Goal: Task Accomplishment & Management: Manage account settings

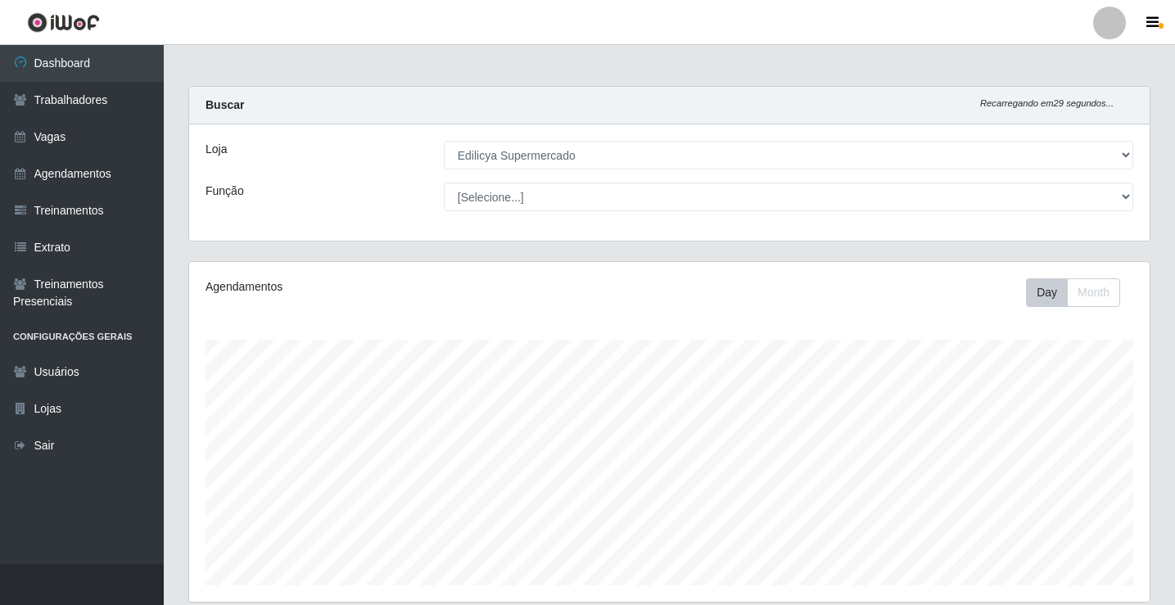
select select "460"
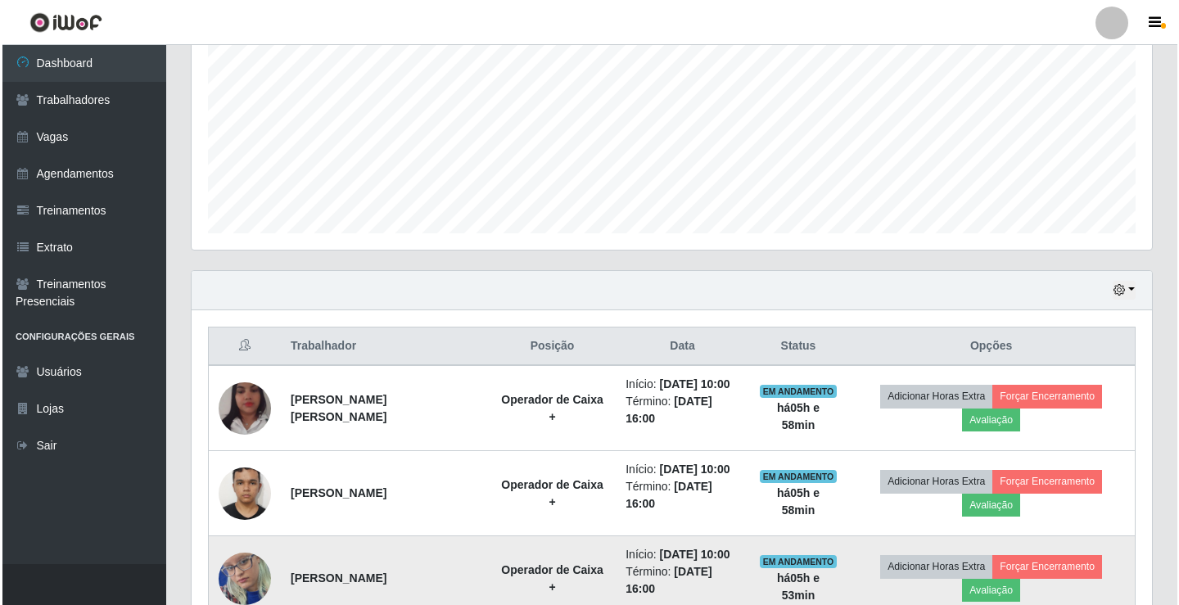
scroll to position [381, 0]
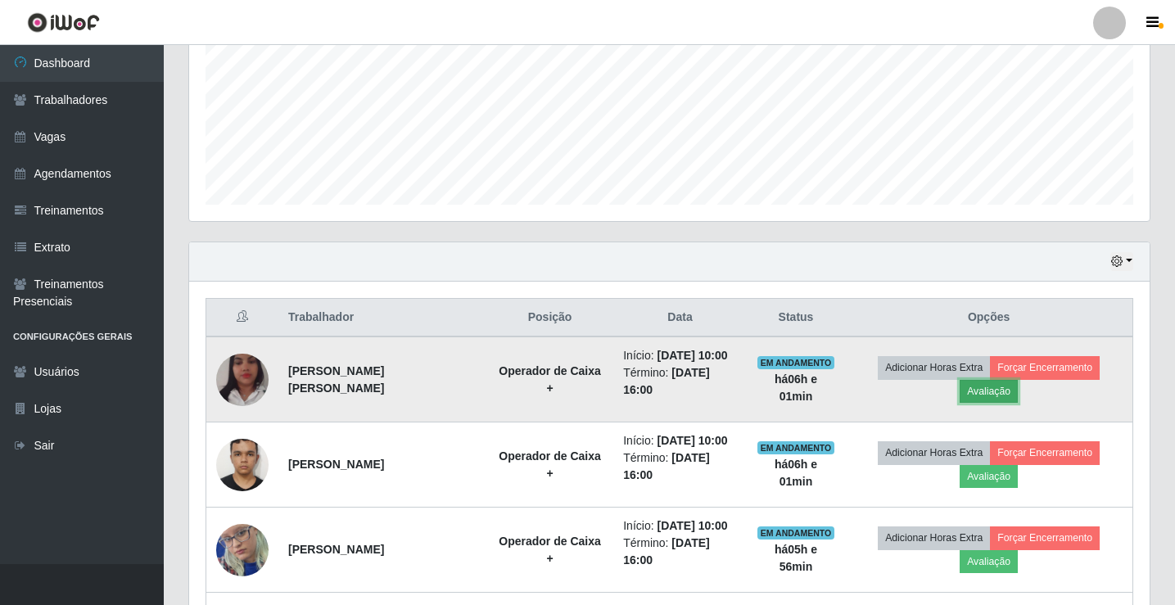
click at [977, 387] on button "Avaliação" at bounding box center [989, 391] width 58 height 23
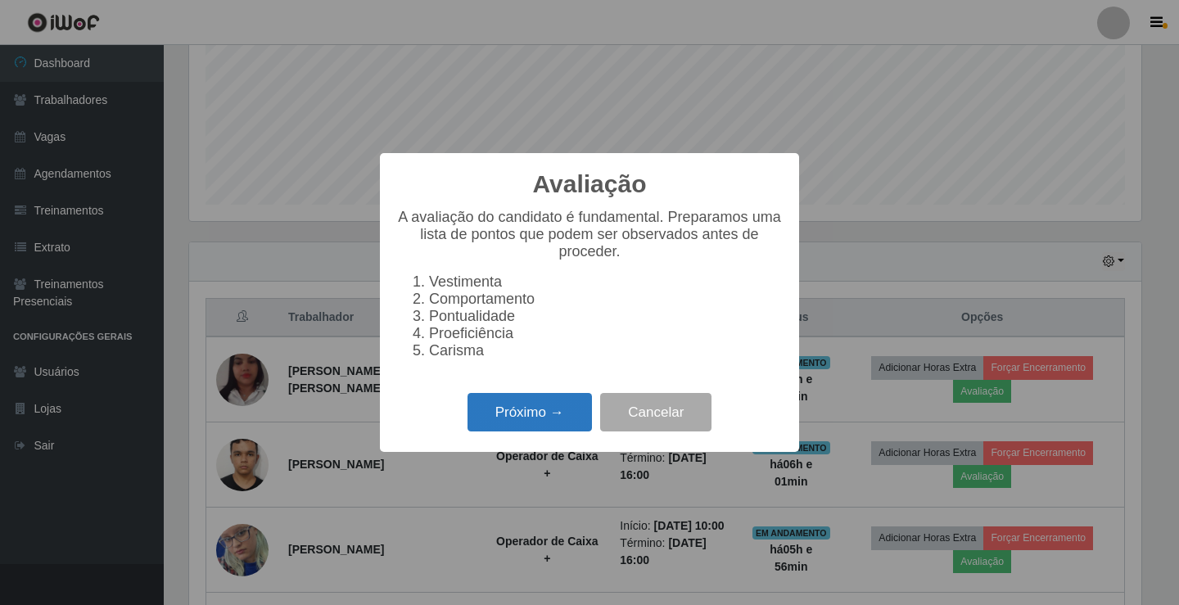
click at [529, 421] on button "Próximo →" at bounding box center [530, 412] width 124 height 38
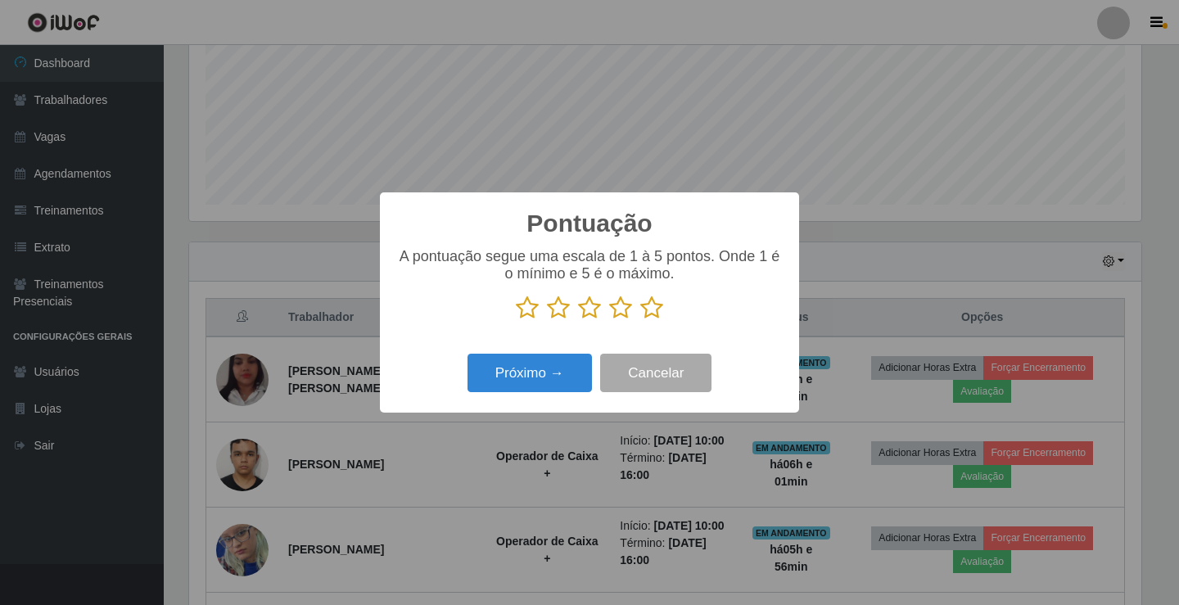
click at [649, 311] on icon at bounding box center [651, 308] width 23 height 25
click at [640, 320] on input "radio" at bounding box center [640, 320] width 0 height 0
click at [577, 379] on button "Próximo →" at bounding box center [530, 373] width 124 height 38
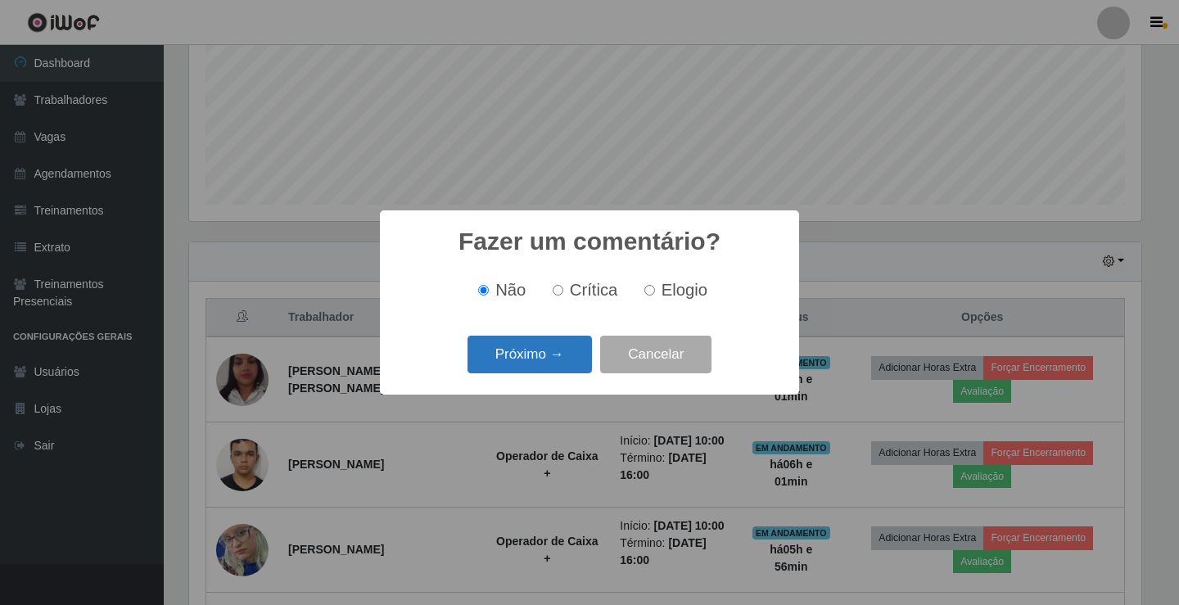
click at [540, 366] on button "Próximo →" at bounding box center [530, 355] width 124 height 38
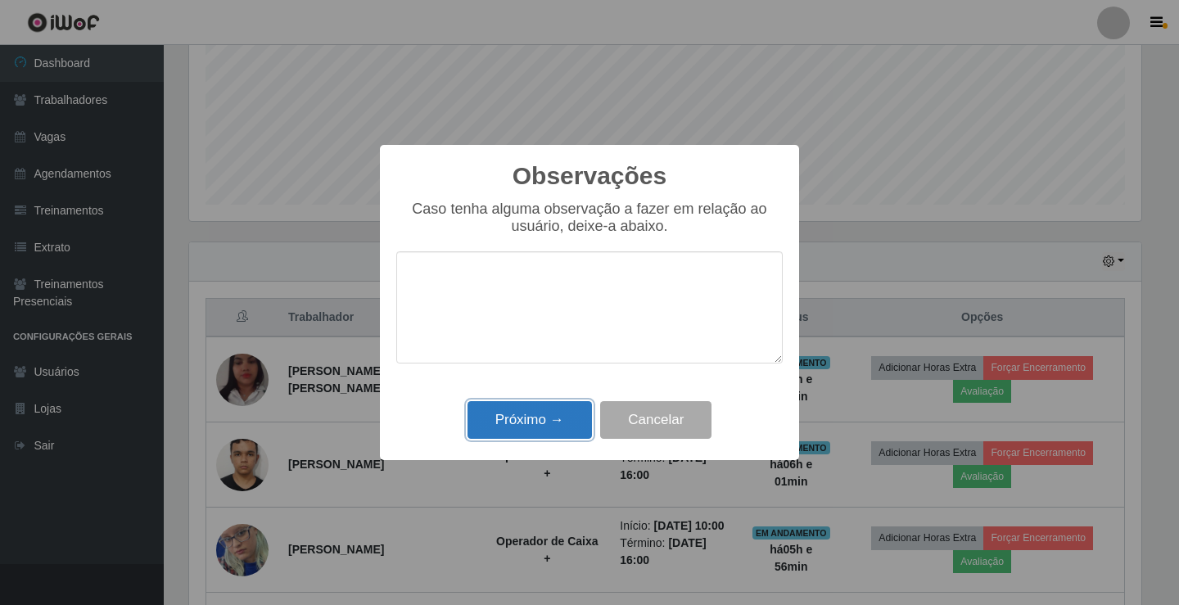
click at [517, 432] on button "Próximo →" at bounding box center [530, 420] width 124 height 38
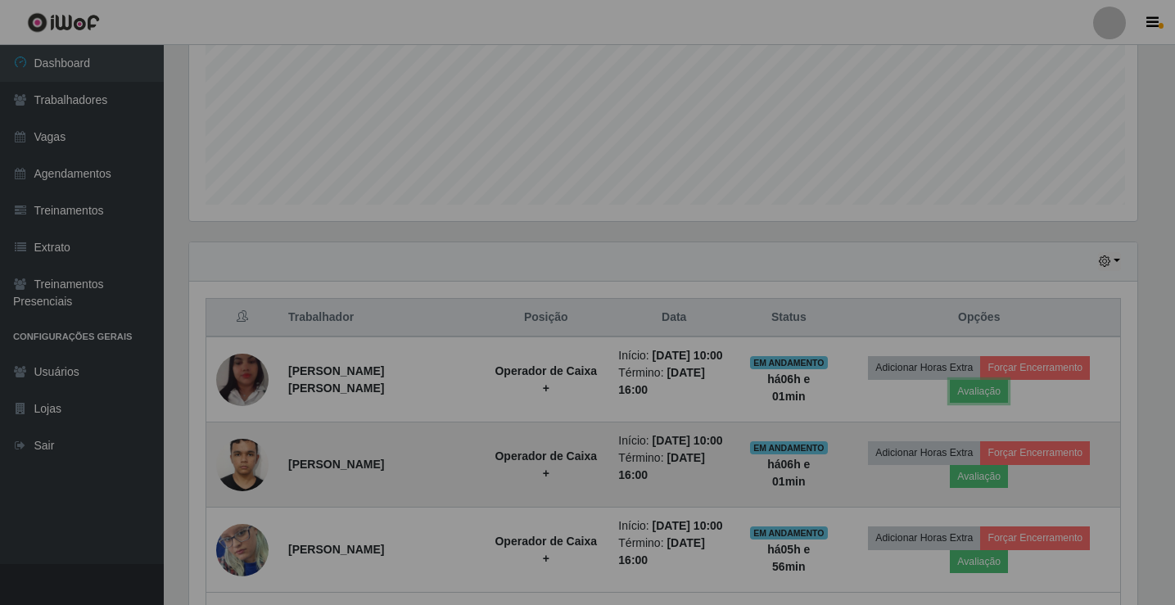
scroll to position [340, 961]
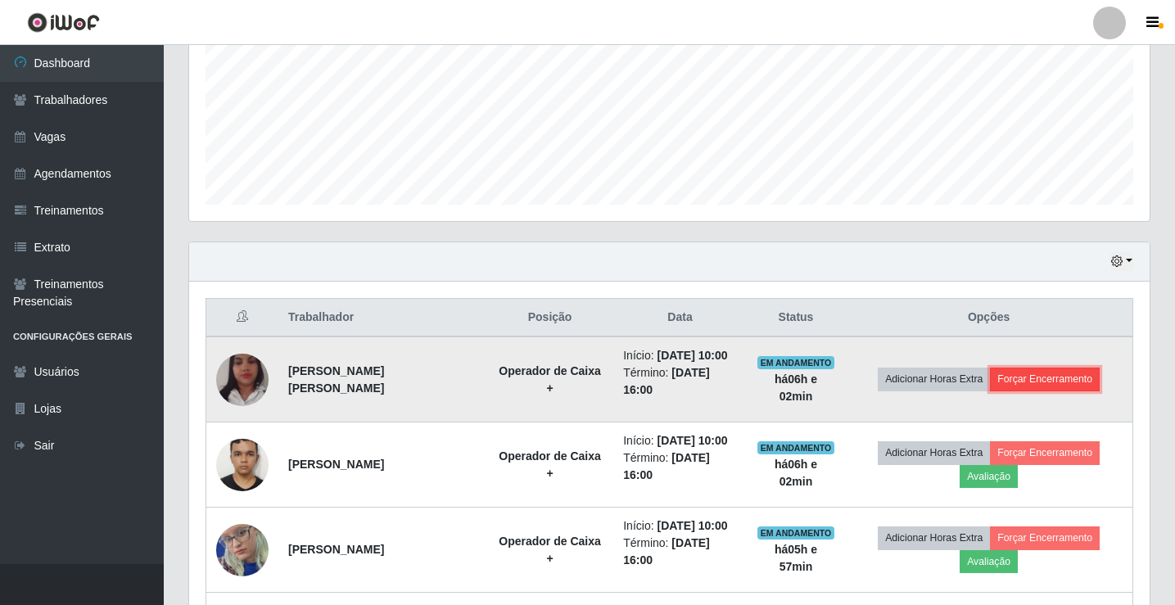
click at [1007, 370] on button "Forçar Encerramento" at bounding box center [1045, 379] width 110 height 23
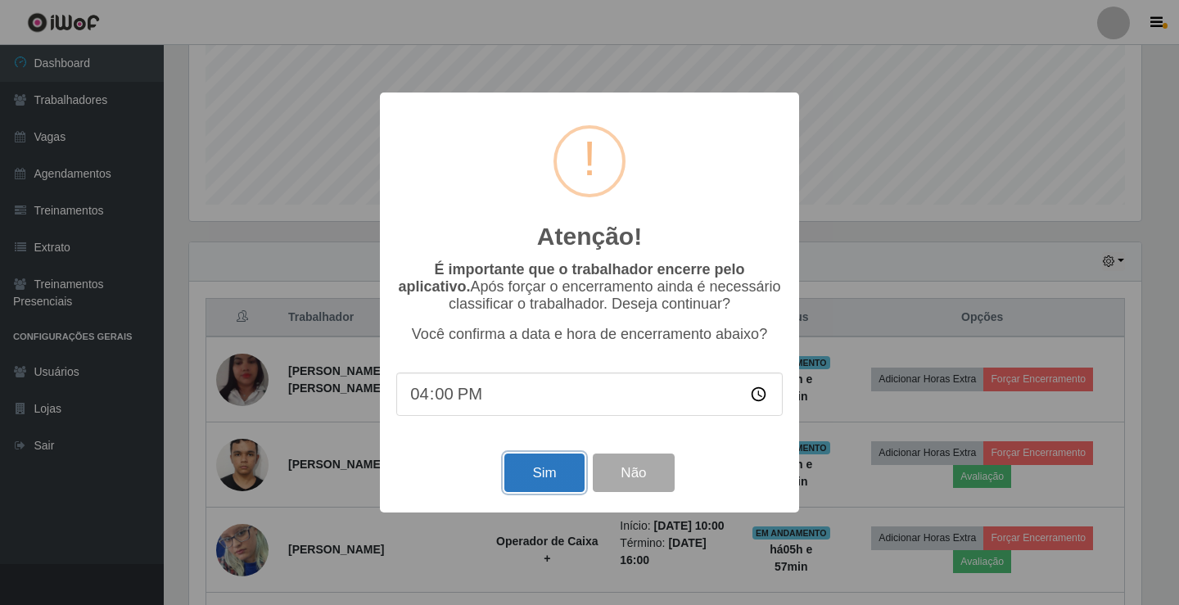
click at [553, 469] on button "Sim" at bounding box center [543, 473] width 79 height 38
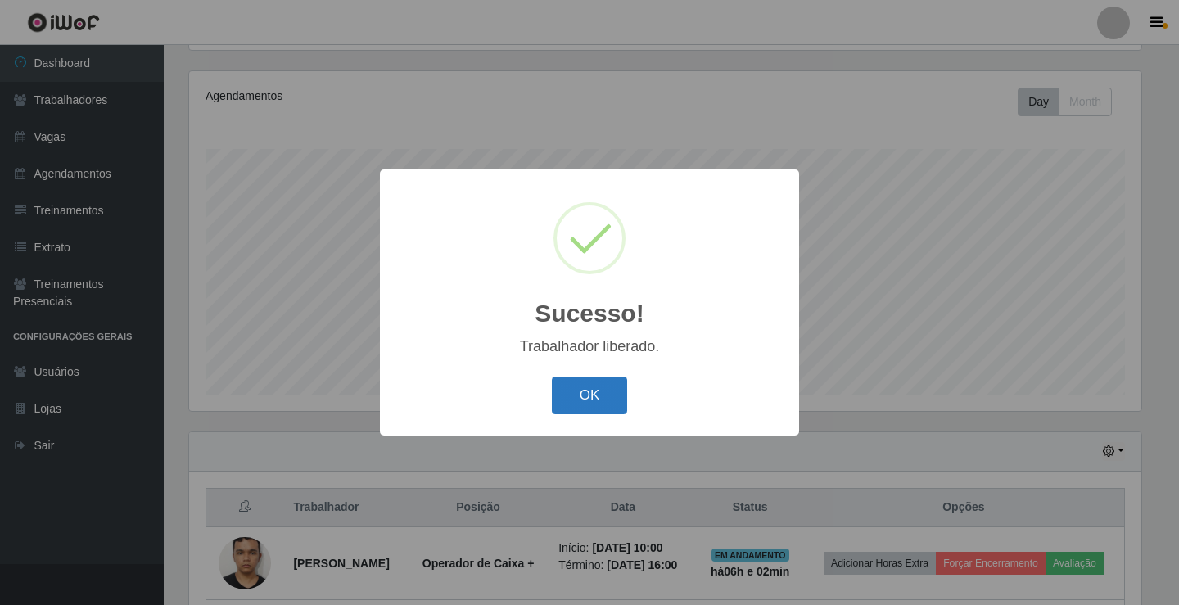
click at [625, 410] on button "OK" at bounding box center [590, 396] width 76 height 38
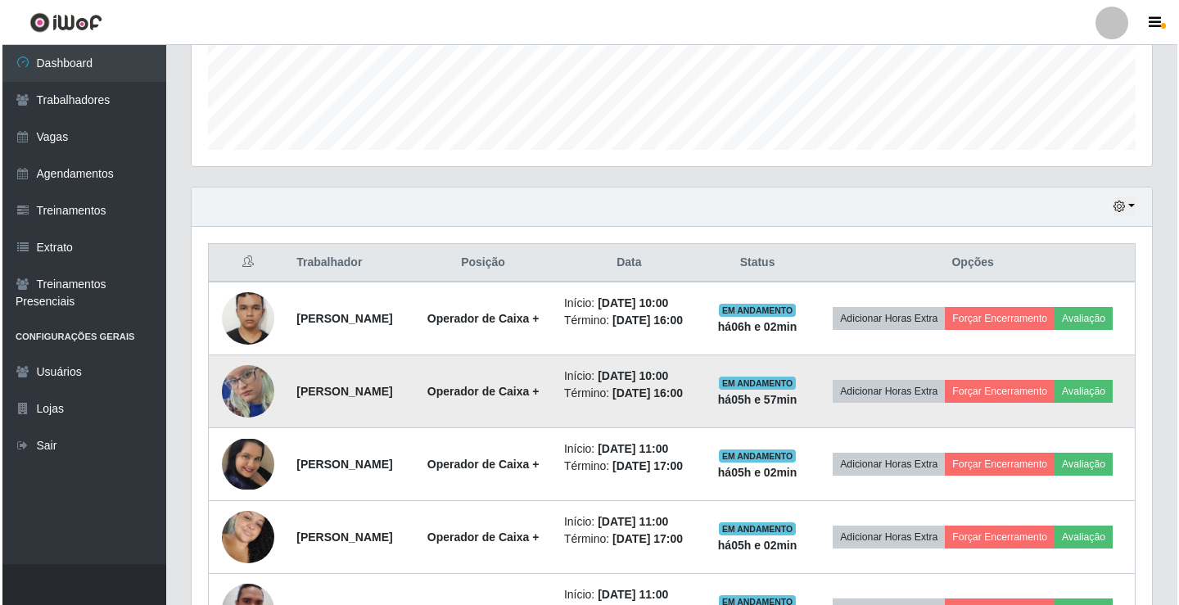
scroll to position [437, 0]
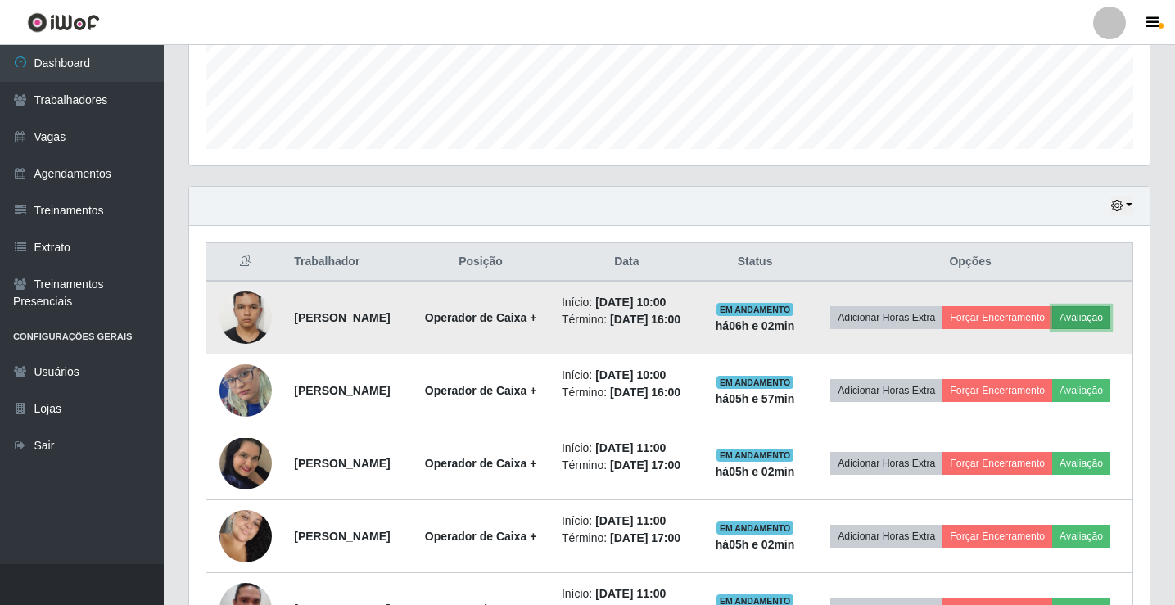
click at [1052, 329] on button "Avaliação" at bounding box center [1081, 317] width 58 height 23
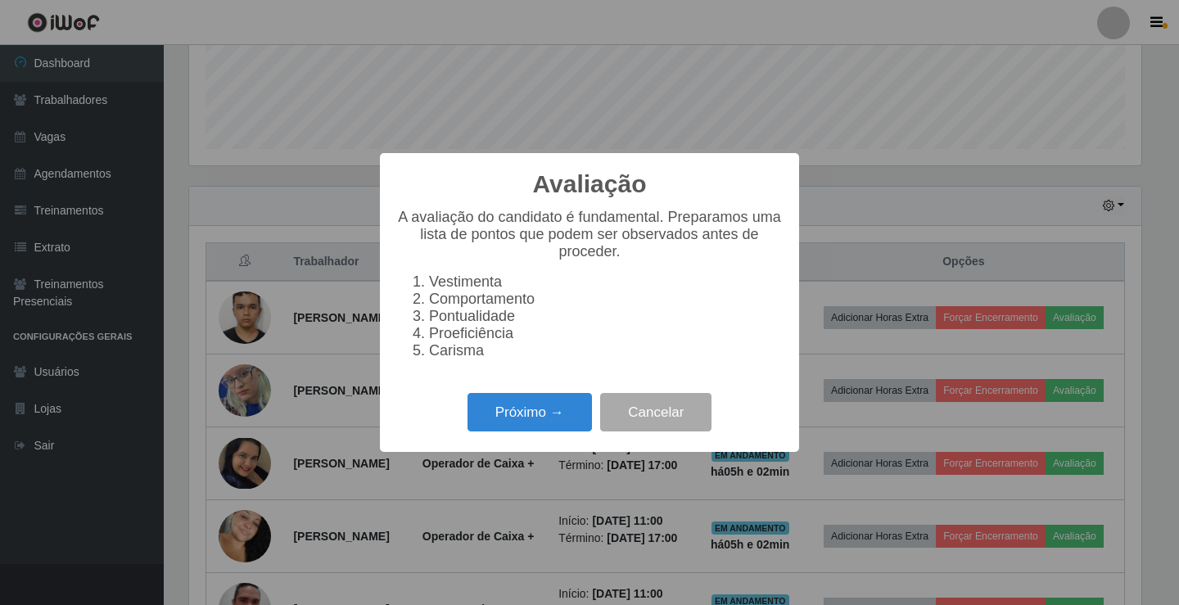
scroll to position [340, 952]
click at [505, 420] on button "Próximo →" at bounding box center [530, 412] width 124 height 38
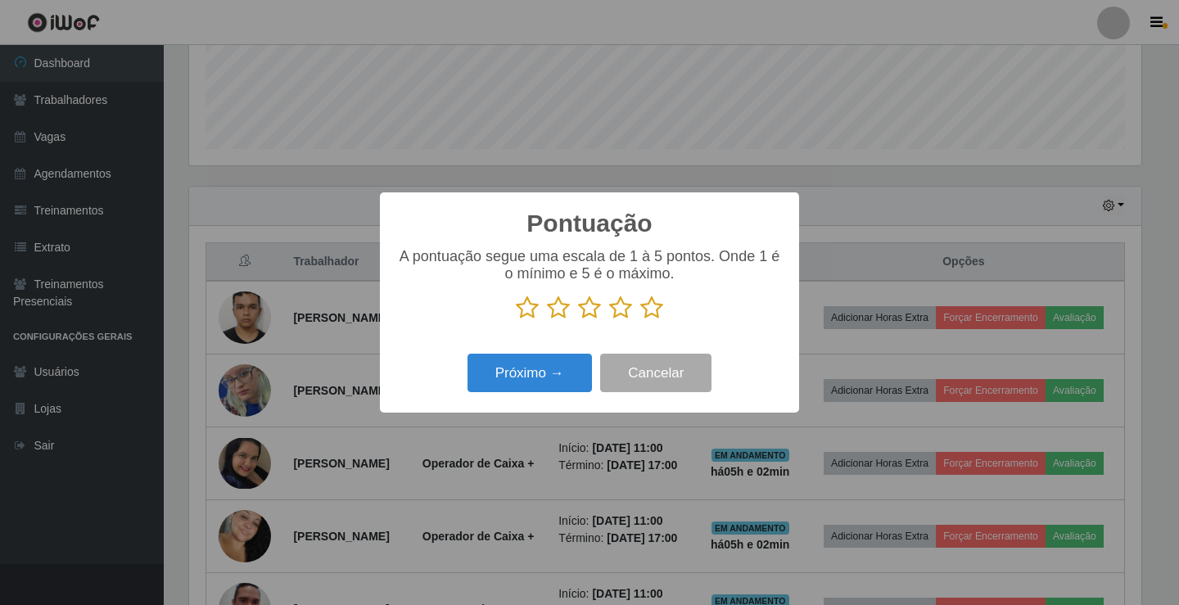
click at [586, 309] on icon at bounding box center [589, 308] width 23 height 25
click at [578, 320] on input "radio" at bounding box center [578, 320] width 0 height 0
click at [534, 384] on button "Próximo →" at bounding box center [530, 373] width 124 height 38
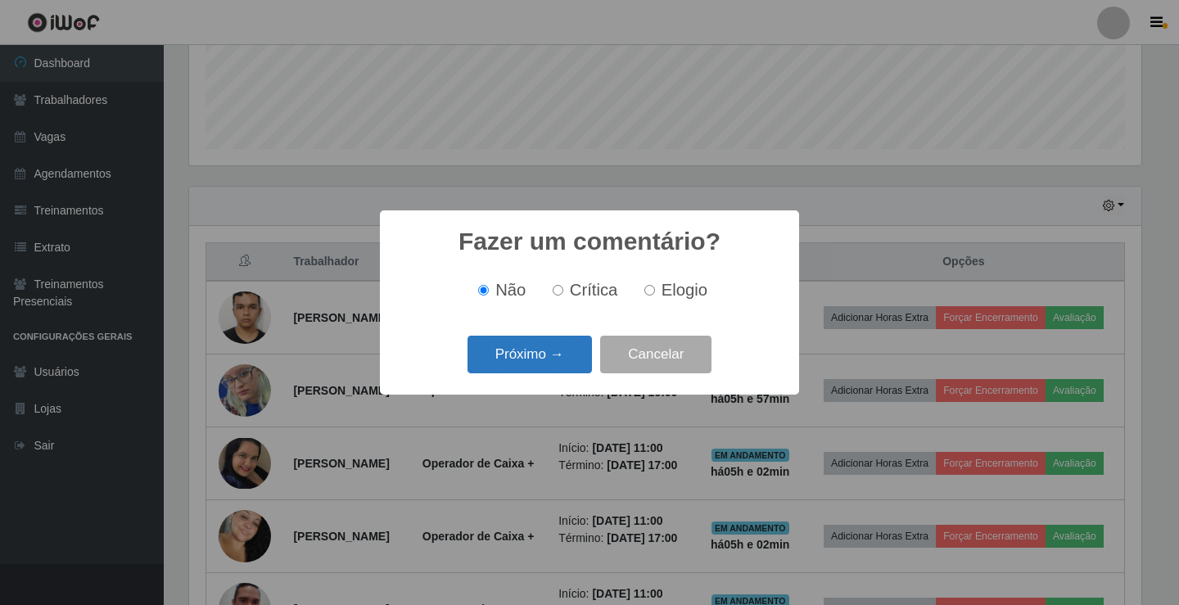
click at [535, 353] on button "Próximo →" at bounding box center [530, 355] width 124 height 38
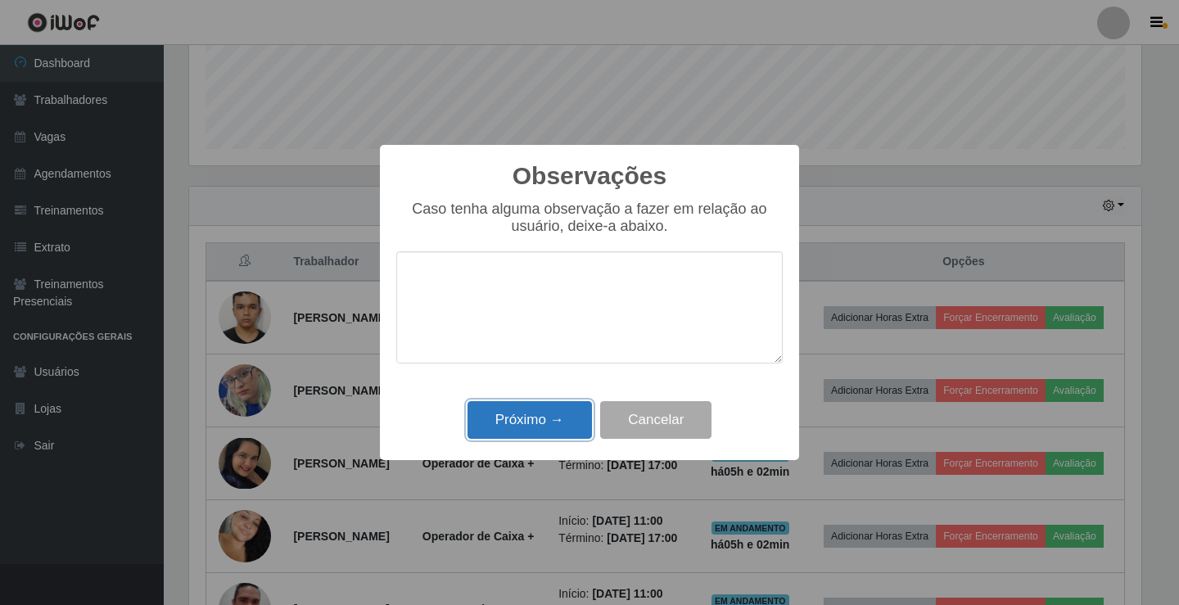
click at [509, 423] on button "Próximo →" at bounding box center [530, 420] width 124 height 38
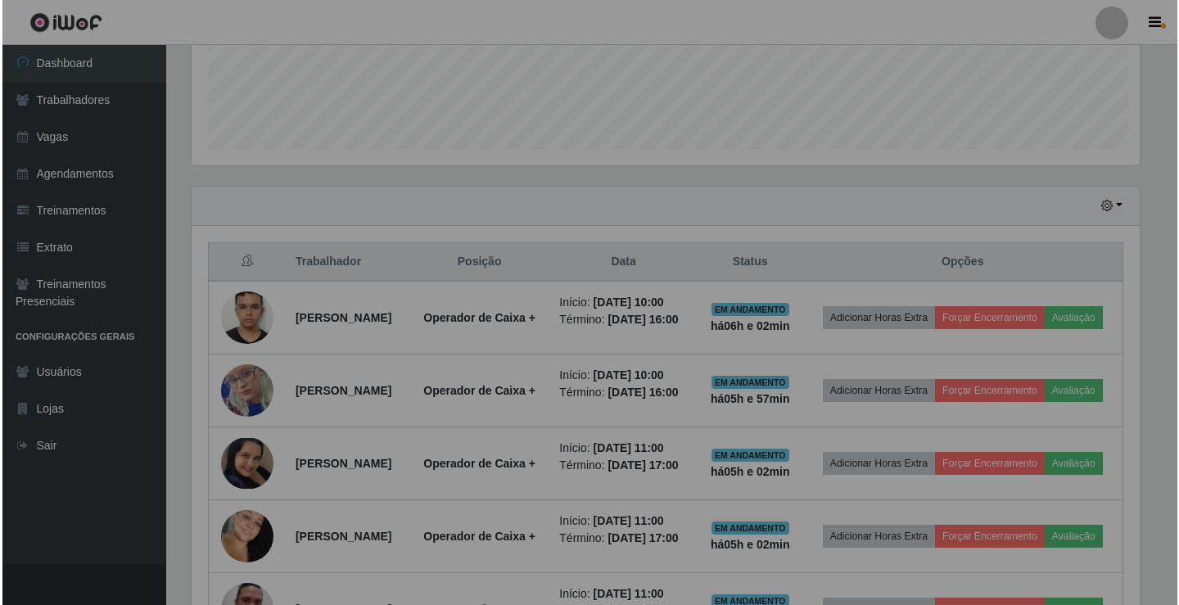
scroll to position [340, 961]
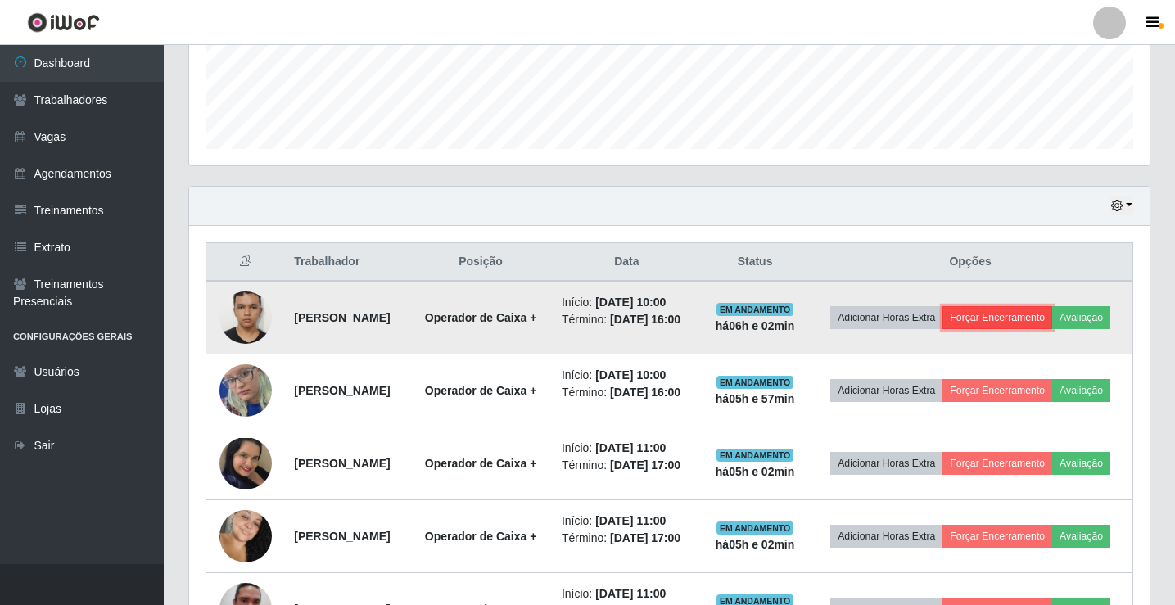
click at [1052, 313] on button "Forçar Encerramento" at bounding box center [998, 317] width 110 height 23
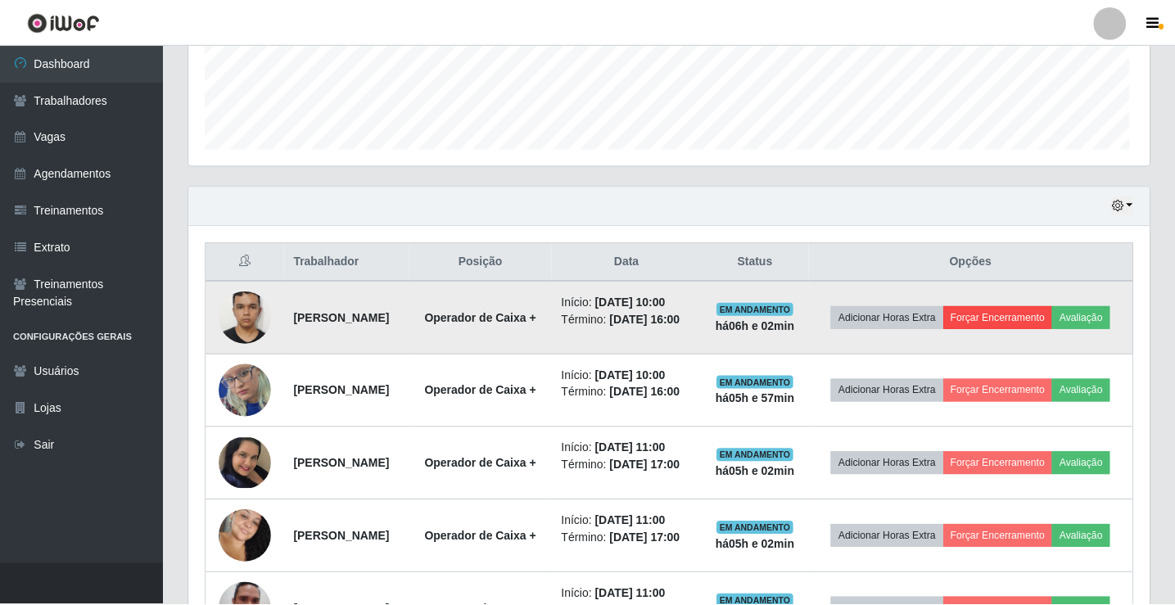
scroll to position [340, 952]
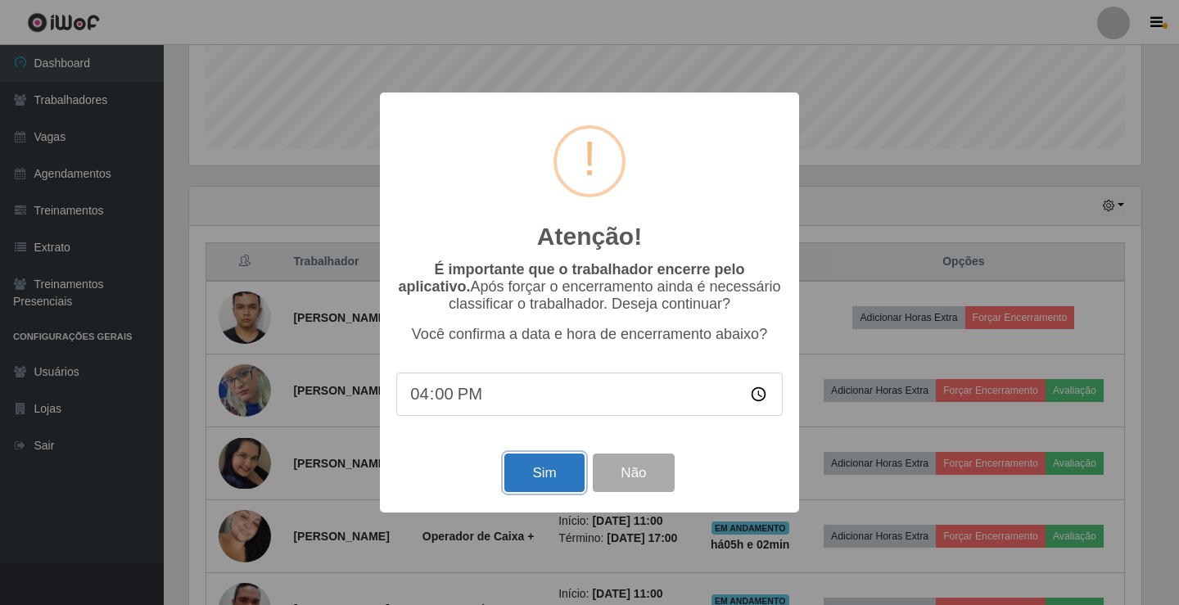
click at [549, 472] on button "Sim" at bounding box center [543, 473] width 79 height 38
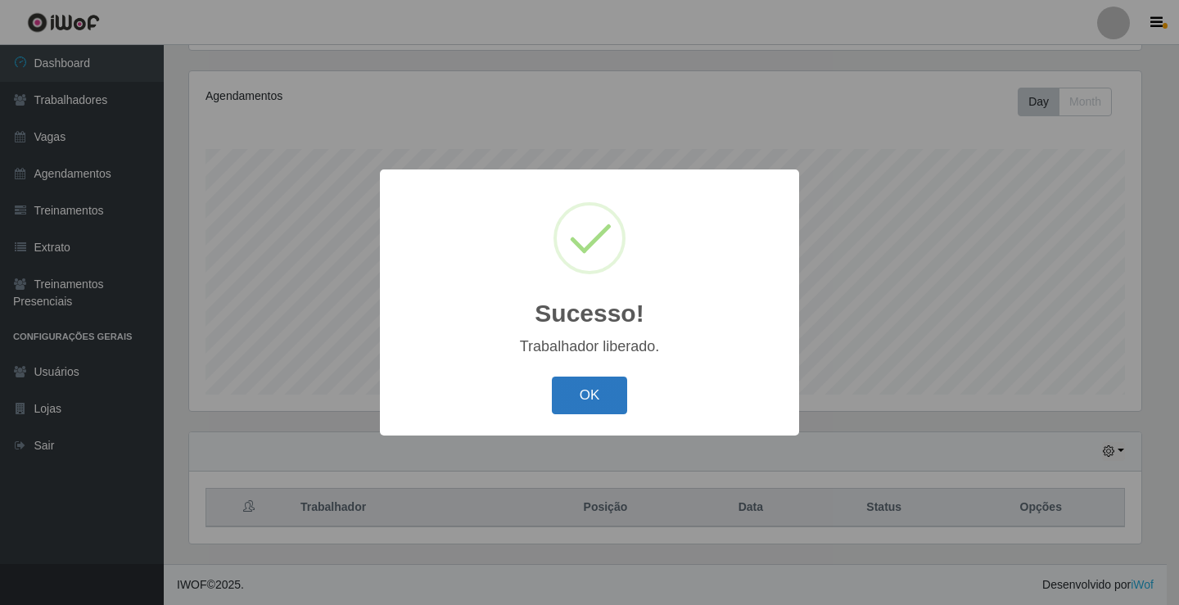
click at [594, 396] on button "OK" at bounding box center [590, 396] width 76 height 38
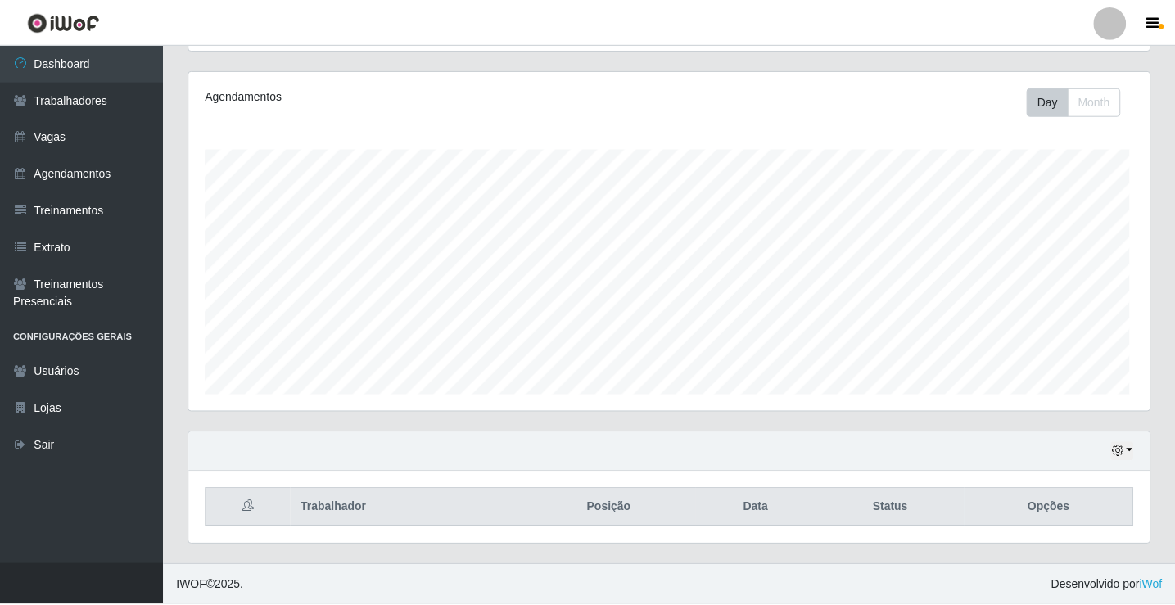
scroll to position [0, 0]
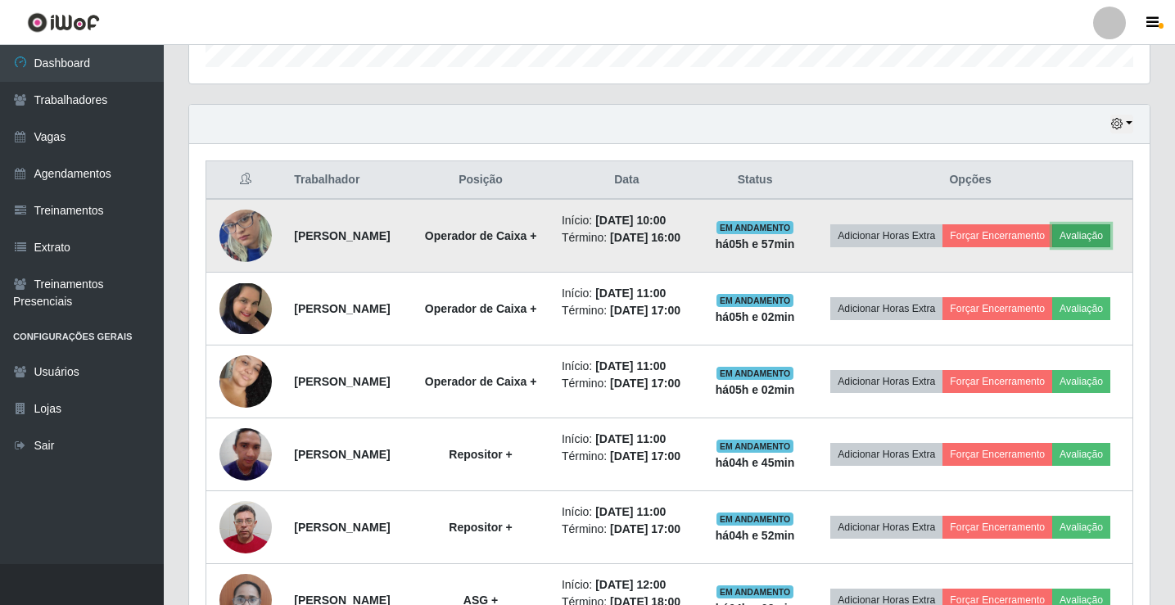
click at [1052, 247] on button "Avaliação" at bounding box center [1081, 235] width 58 height 23
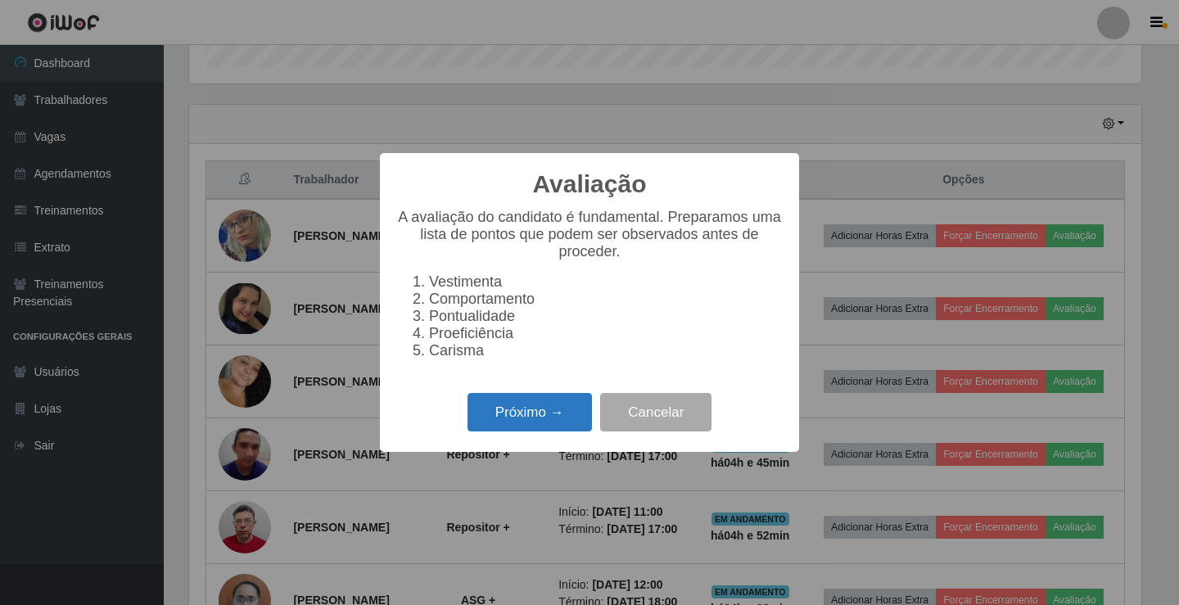
click at [553, 421] on button "Próximo →" at bounding box center [530, 412] width 124 height 38
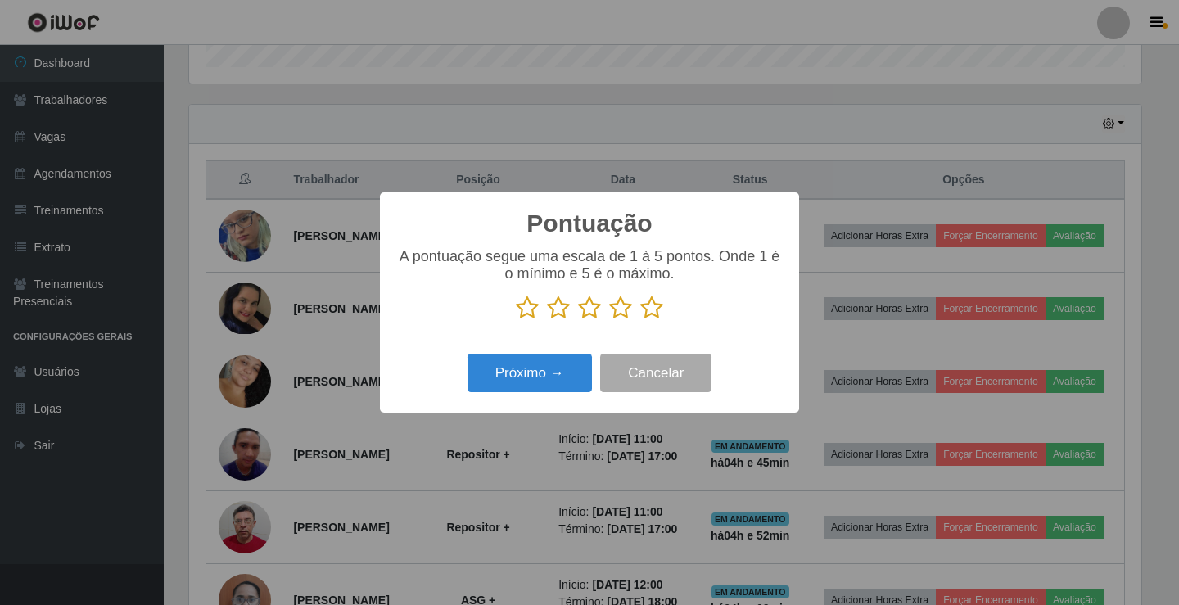
click at [657, 318] on icon at bounding box center [651, 308] width 23 height 25
click at [640, 320] on input "radio" at bounding box center [640, 320] width 0 height 0
click at [563, 378] on button "Próximo →" at bounding box center [530, 373] width 124 height 38
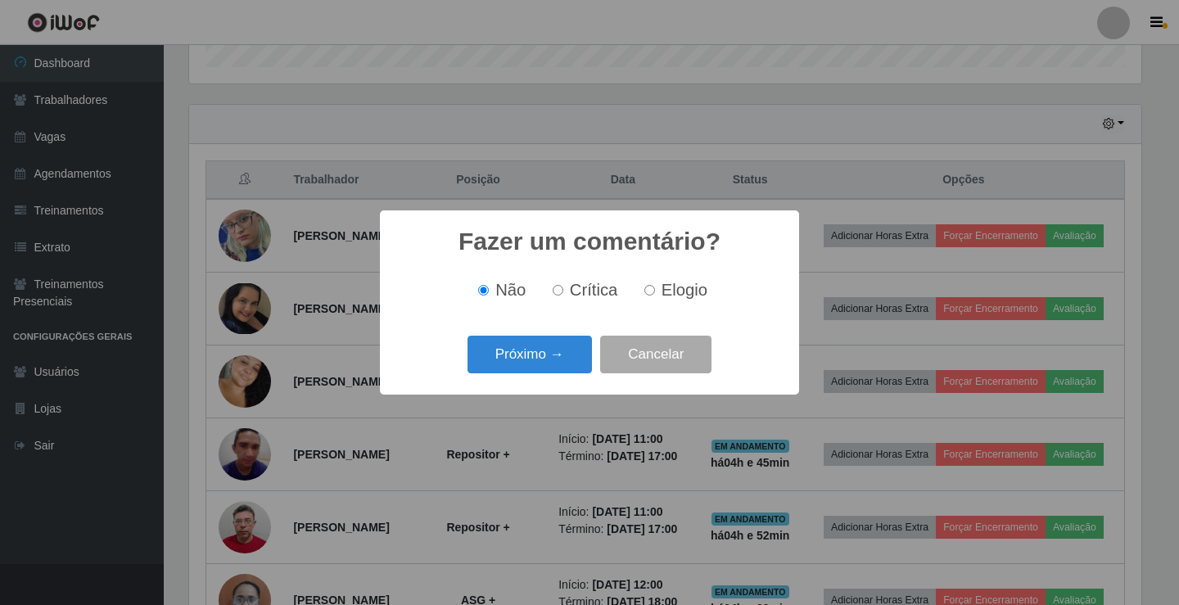
click at [566, 378] on div "Próximo → Cancelar" at bounding box center [589, 354] width 387 height 47
click at [581, 346] on button "Próximo →" at bounding box center [530, 355] width 124 height 38
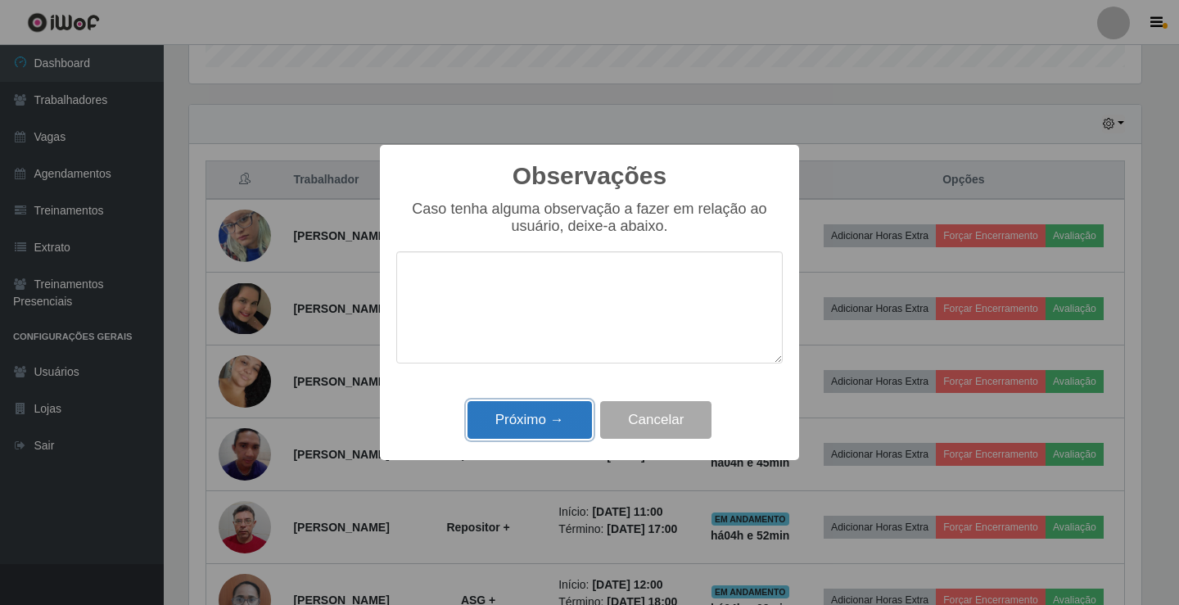
click at [556, 435] on button "Próximo →" at bounding box center [530, 420] width 124 height 38
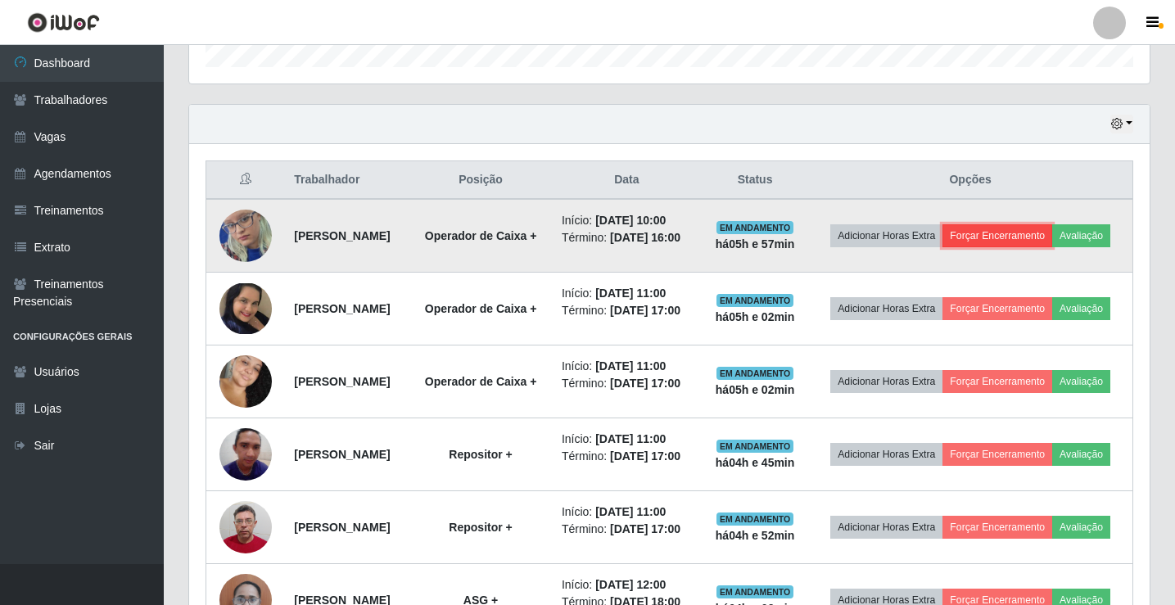
click at [1008, 232] on button "Forçar Encerramento" at bounding box center [998, 235] width 110 height 23
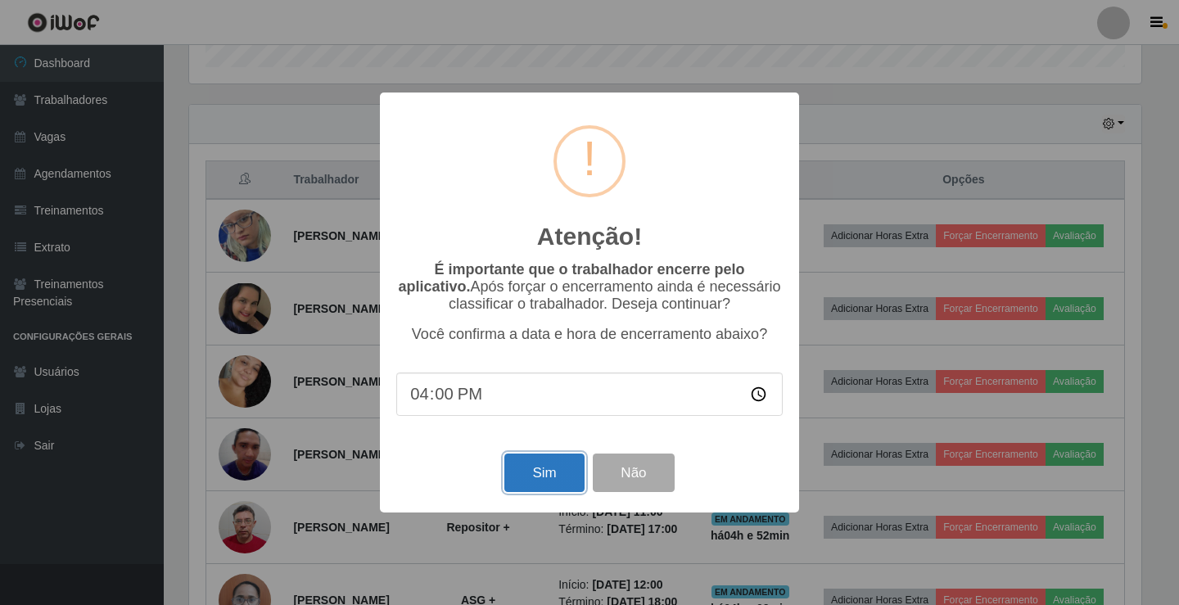
click at [533, 476] on button "Sim" at bounding box center [543, 473] width 79 height 38
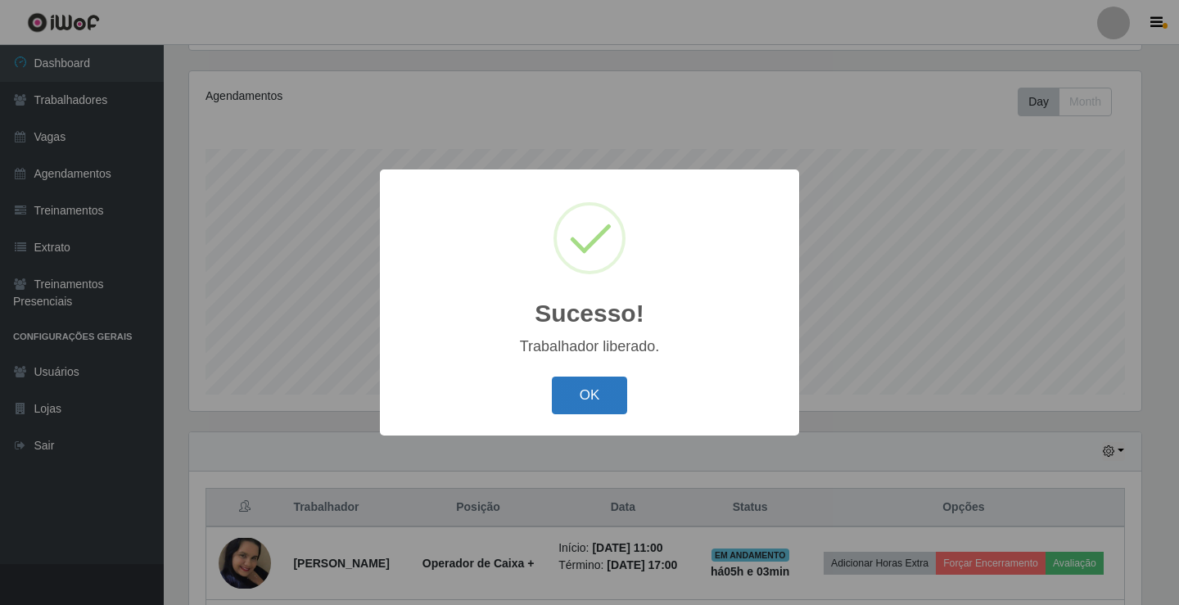
click at [614, 382] on button "OK" at bounding box center [590, 396] width 76 height 38
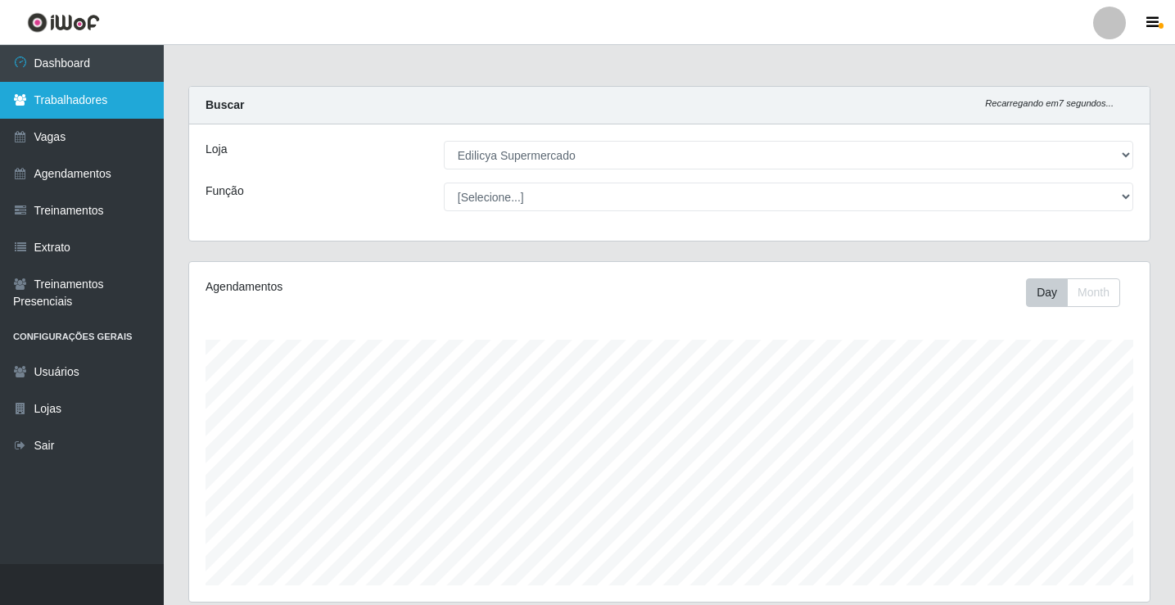
click at [88, 91] on link "Trabalhadores" at bounding box center [82, 100] width 164 height 37
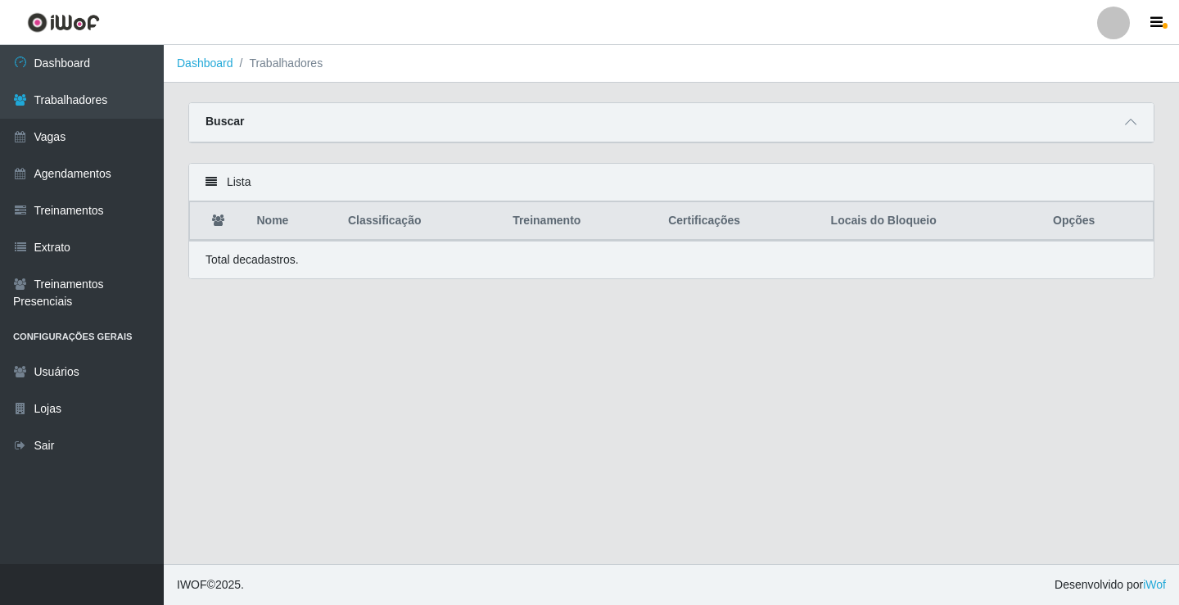
click at [275, 228] on th "Nome" at bounding box center [292, 221] width 91 height 38
click at [274, 230] on th "Nome" at bounding box center [292, 221] width 91 height 38
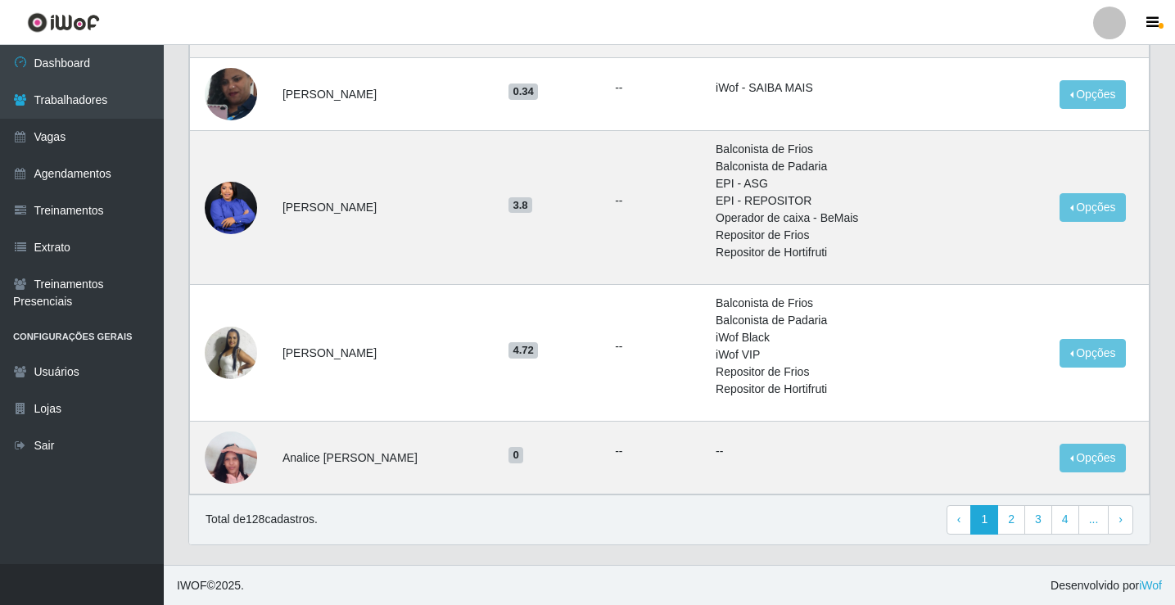
scroll to position [998, 0]
click at [1018, 521] on link "2" at bounding box center [1011, 518] width 28 height 29
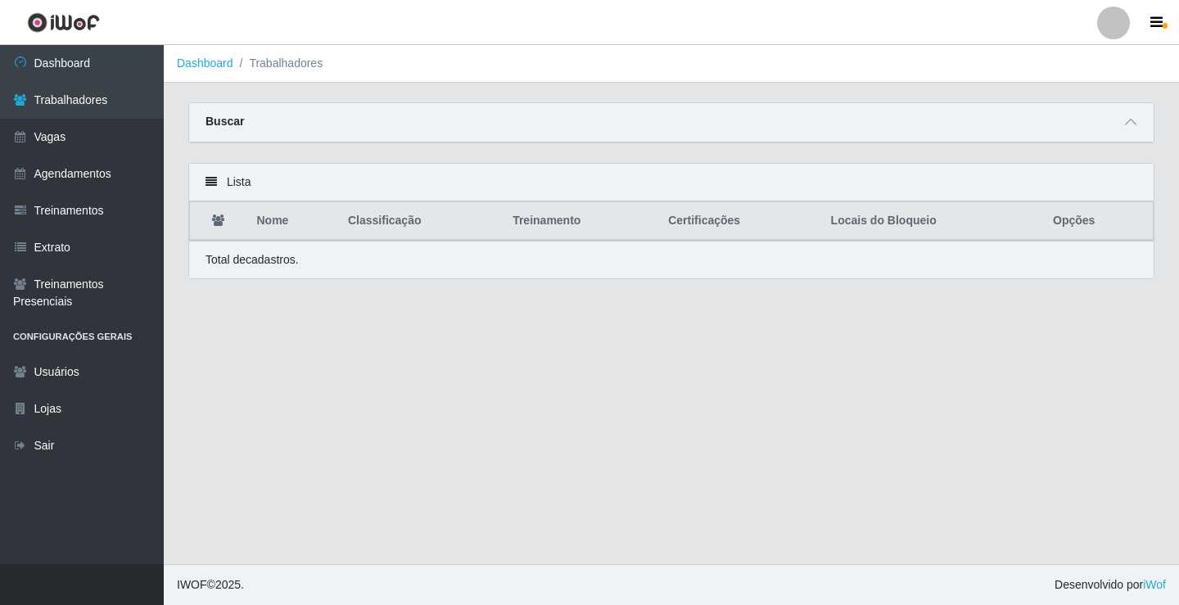
click at [274, 232] on th "Nome" at bounding box center [292, 221] width 91 height 38
click at [274, 233] on th "Nome" at bounding box center [292, 221] width 91 height 38
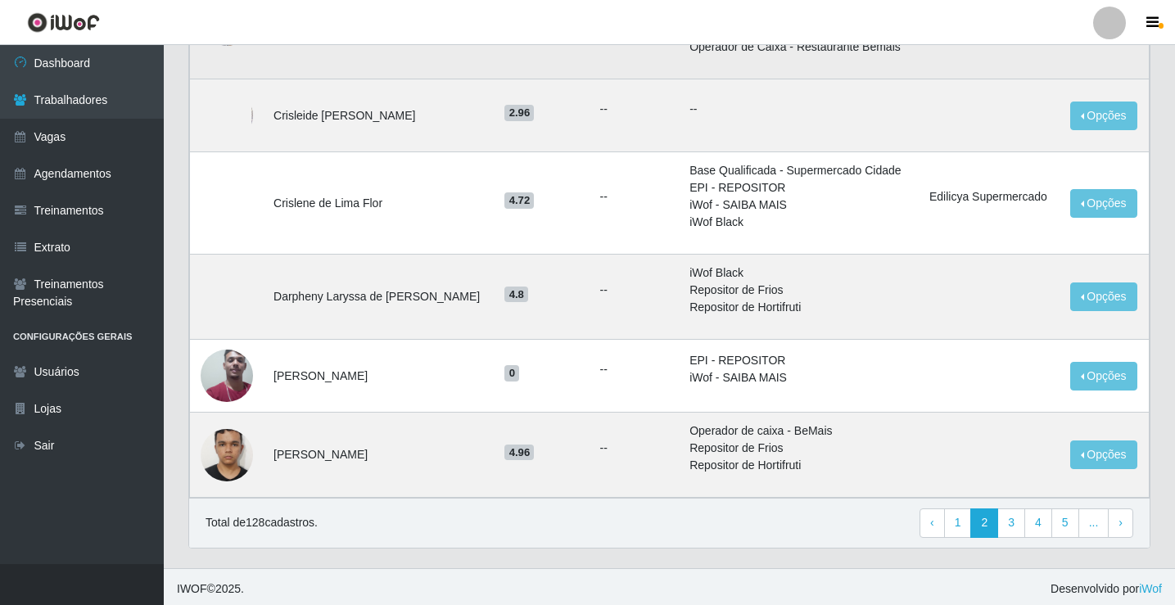
scroll to position [1239, 0]
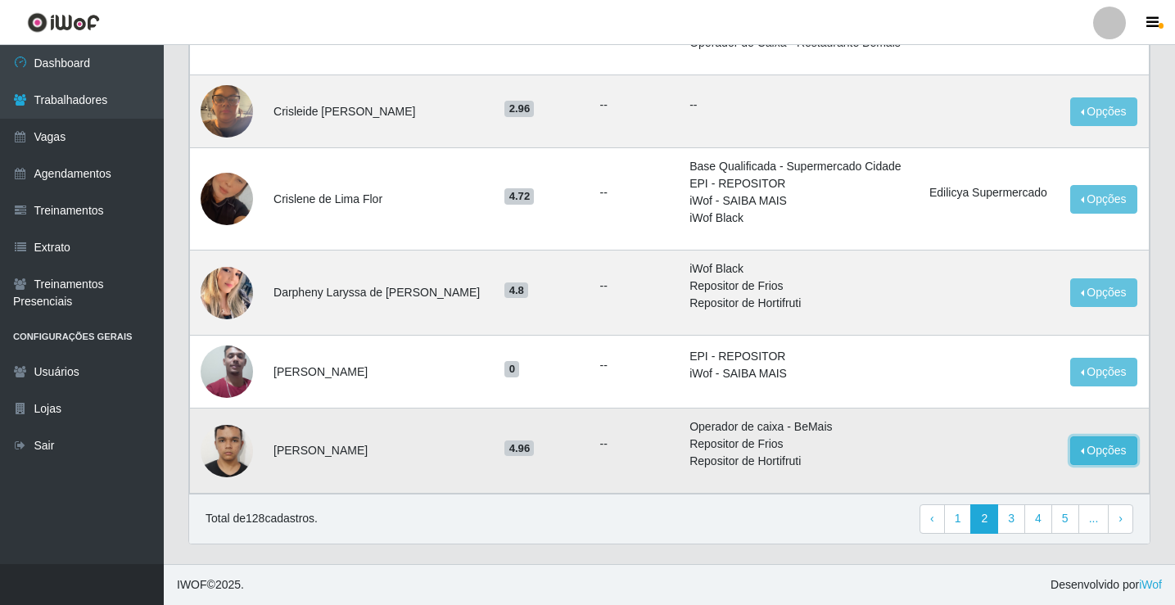
click at [1096, 455] on button "Opções" at bounding box center [1103, 451] width 67 height 29
click at [1000, 476] on button "Bloquear - Loja" at bounding box center [1002, 472] width 132 height 34
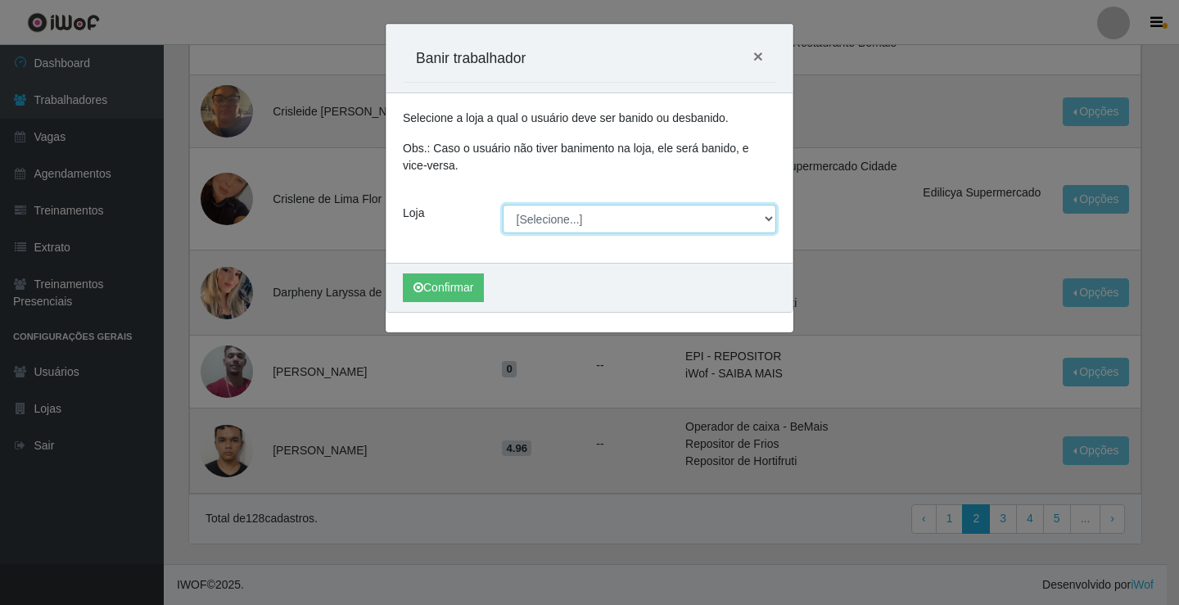
click at [767, 219] on select "[Selecione...] Edilicya Supermercado" at bounding box center [640, 219] width 274 height 29
select select "460"
click at [503, 205] on select "[Selecione...] Edilicya Supermercado" at bounding box center [640, 219] width 274 height 29
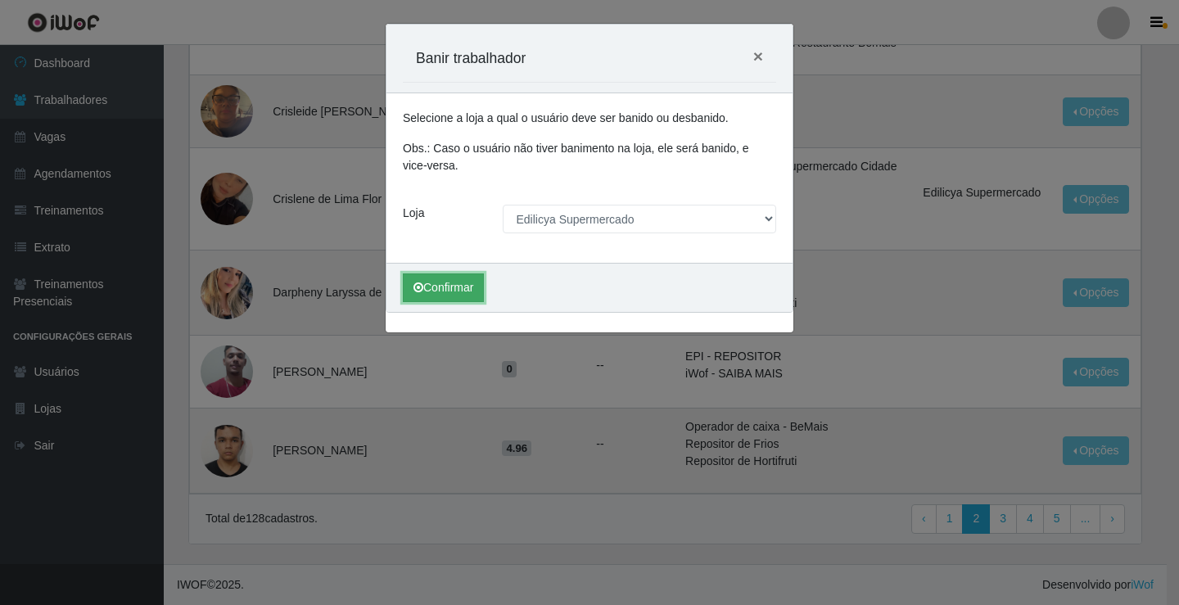
click at [462, 283] on button "Confirmar" at bounding box center [443, 288] width 81 height 29
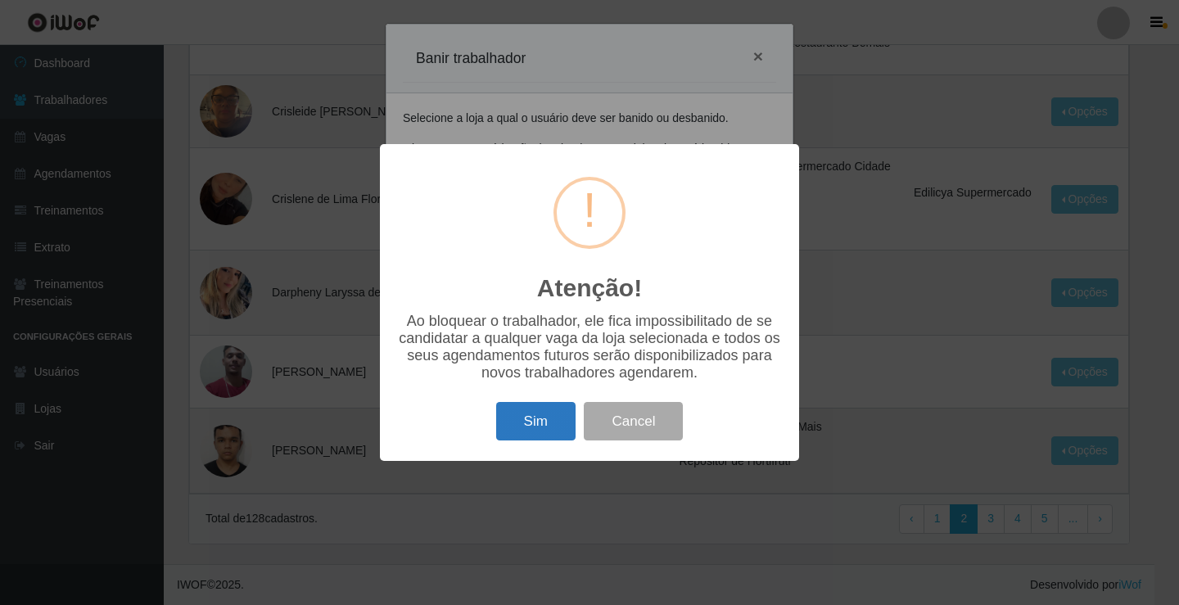
click at [522, 428] on button "Sim" at bounding box center [535, 421] width 79 height 38
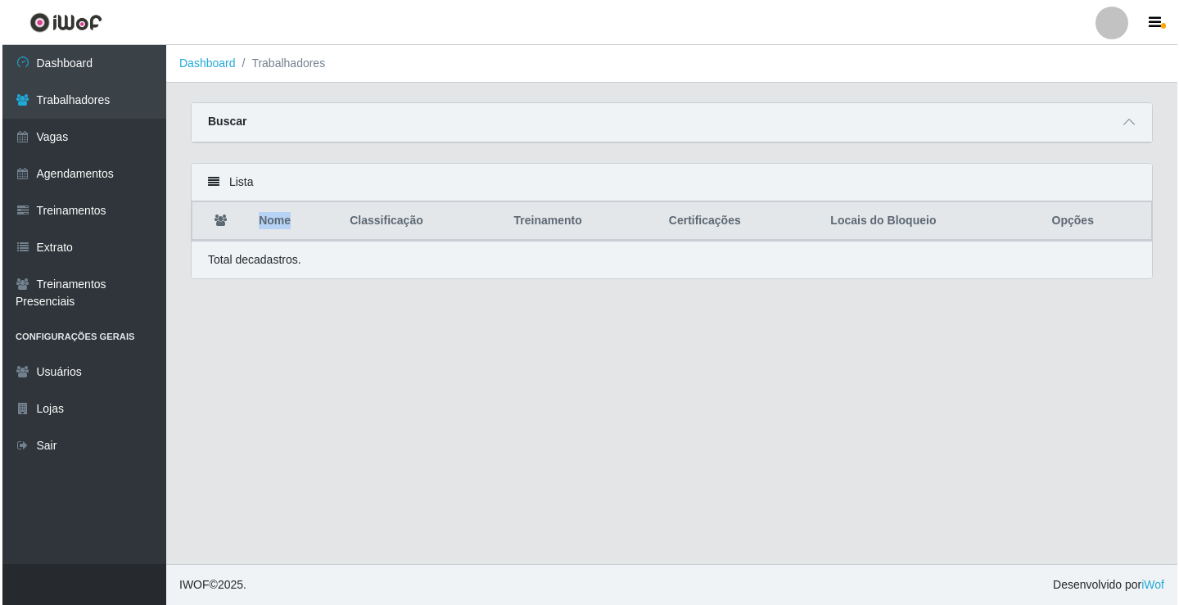
scroll to position [0, 0]
